Goal: Information Seeking & Learning: Learn about a topic

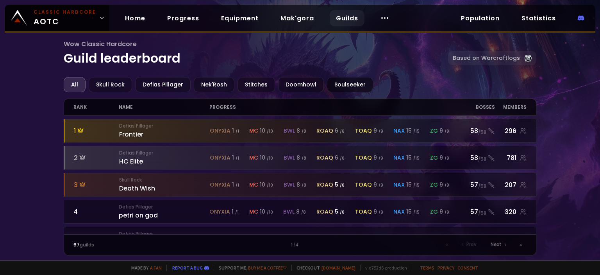
click at [339, 80] on div "Soulseeker" at bounding box center [350, 84] width 46 height 15
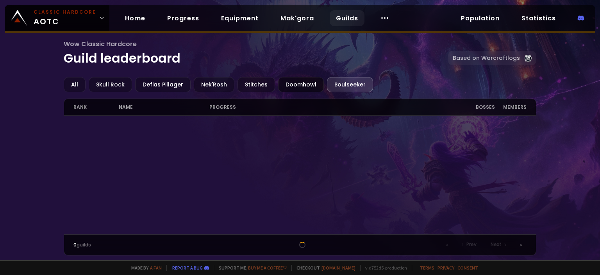
click at [288, 82] on div "Doomhowl" at bounding box center [301, 84] width 46 height 15
click at [246, 82] on div "Stitches" at bounding box center [257, 84] width 38 height 15
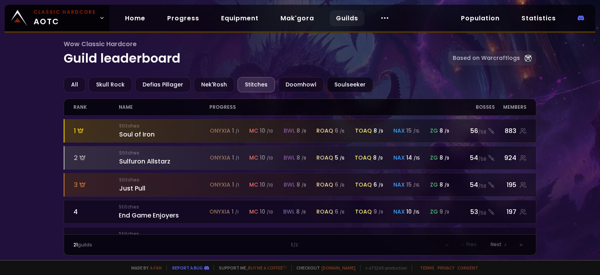
click at [337, 82] on div "Soulseeker" at bounding box center [350, 84] width 46 height 15
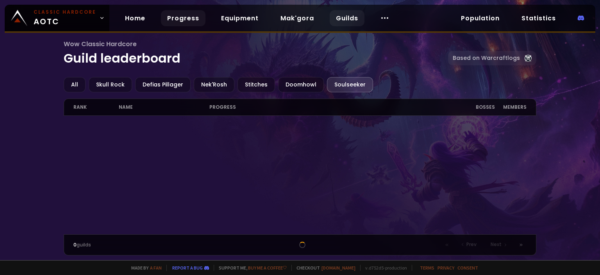
click at [177, 20] on link "Progress" at bounding box center [183, 18] width 45 height 16
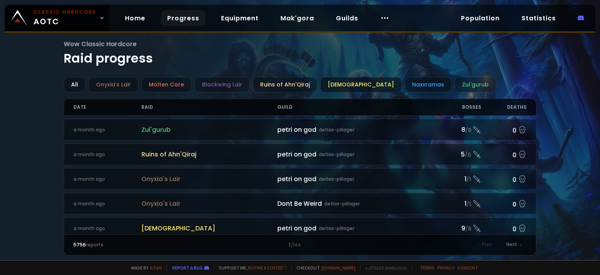
click at [334, 84] on div "[DEMOGRAPHIC_DATA]" at bounding box center [360, 84] width 81 height 15
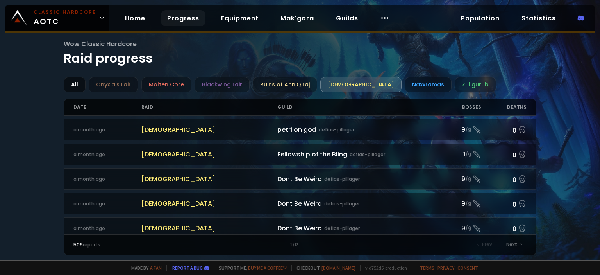
click at [73, 84] on div "All" at bounding box center [75, 84] width 22 height 15
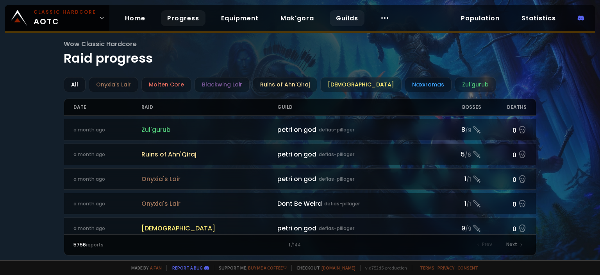
click at [330, 17] on link "Guilds" at bounding box center [347, 18] width 35 height 16
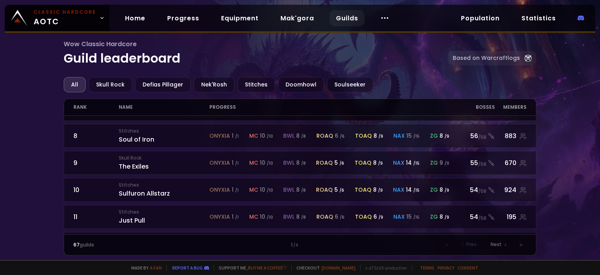
scroll to position [234, 0]
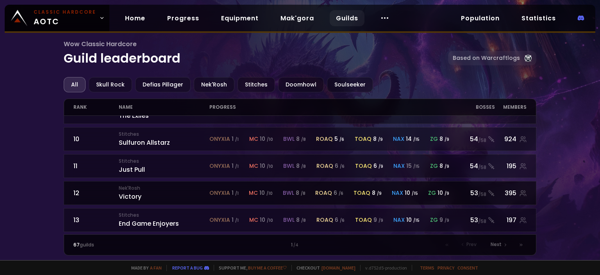
click at [129, 191] on div "Nek'Rosh Victory" at bounding box center [164, 192] width 91 height 17
